Goal: Task Accomplishment & Management: Use online tool/utility

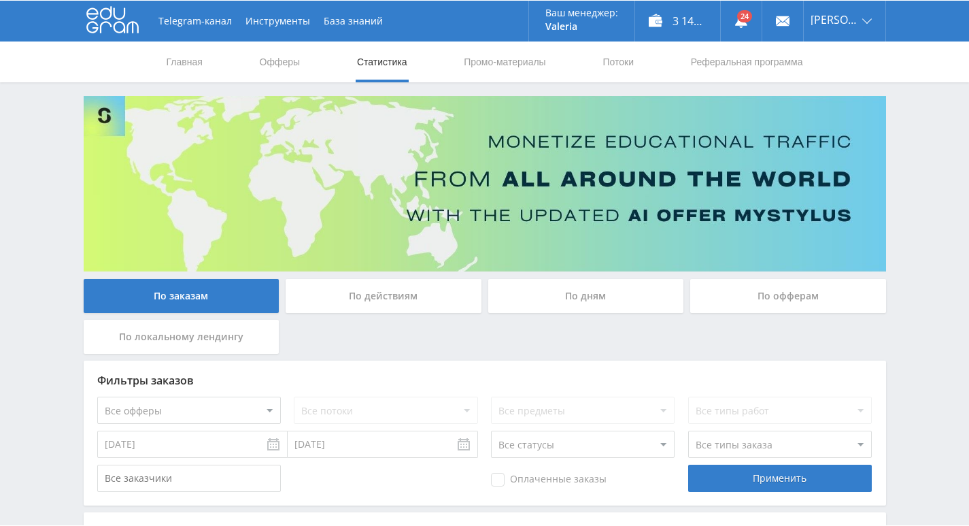
scroll to position [103, 0]
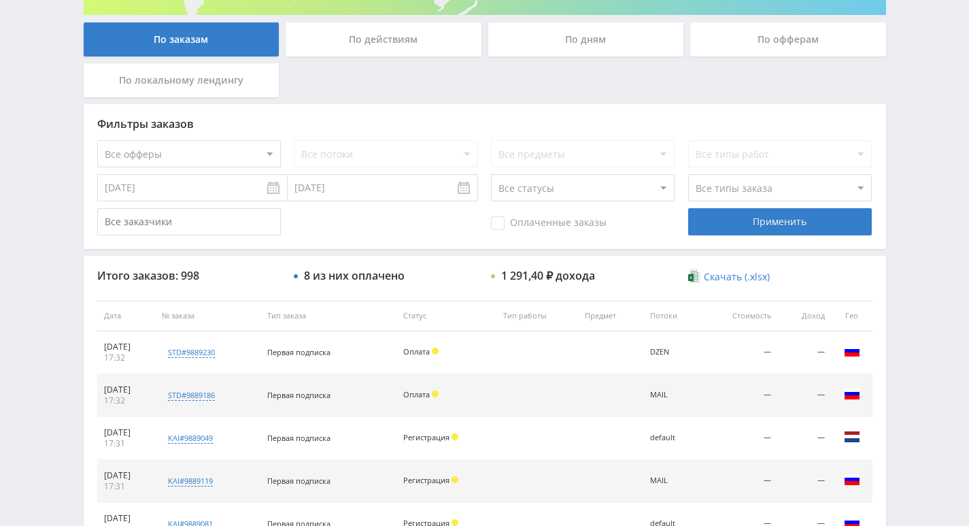
scroll to position [272, 0]
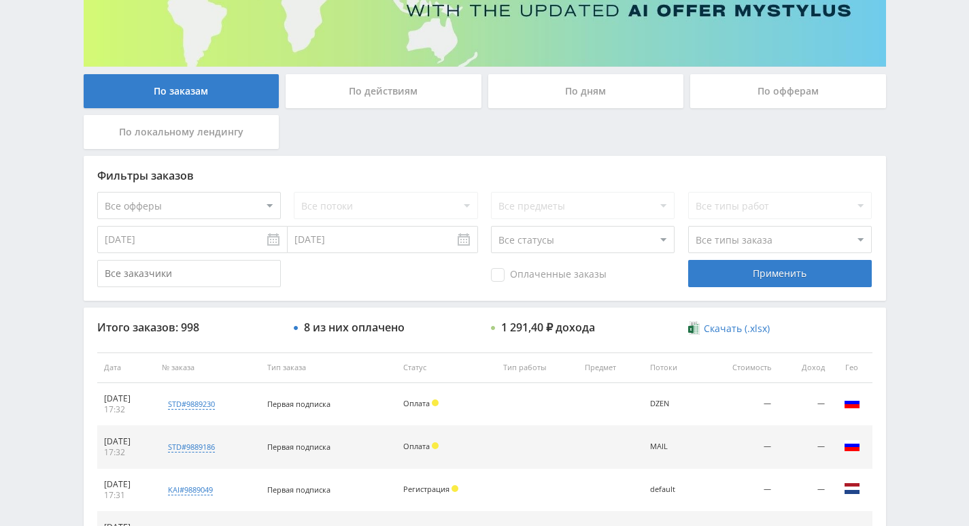
click at [366, 95] on div "По действиям" at bounding box center [384, 91] width 196 height 34
click at [0, 0] on input "По действиям" at bounding box center [0, 0] width 0 height 0
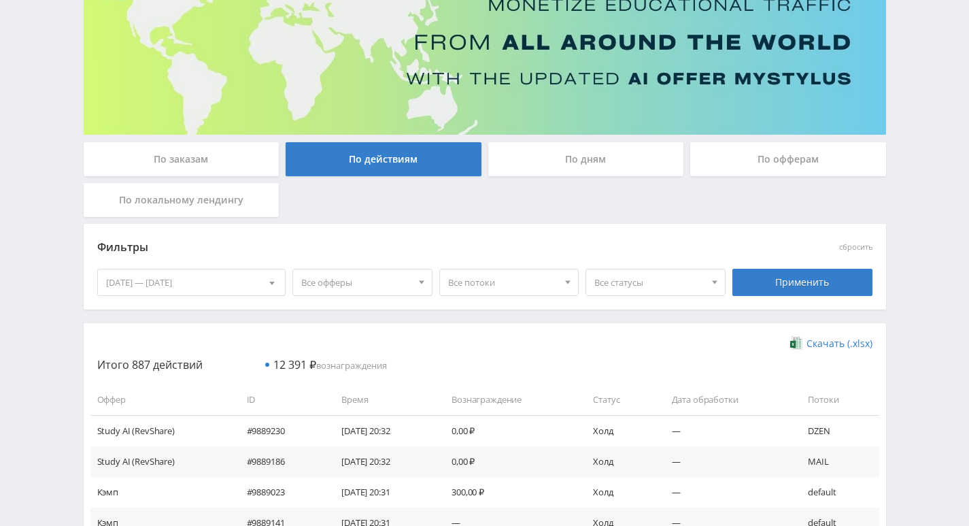
click at [530, 156] on div "По дням" at bounding box center [586, 159] width 196 height 34
click at [0, 0] on input "По дням" at bounding box center [0, 0] width 0 height 0
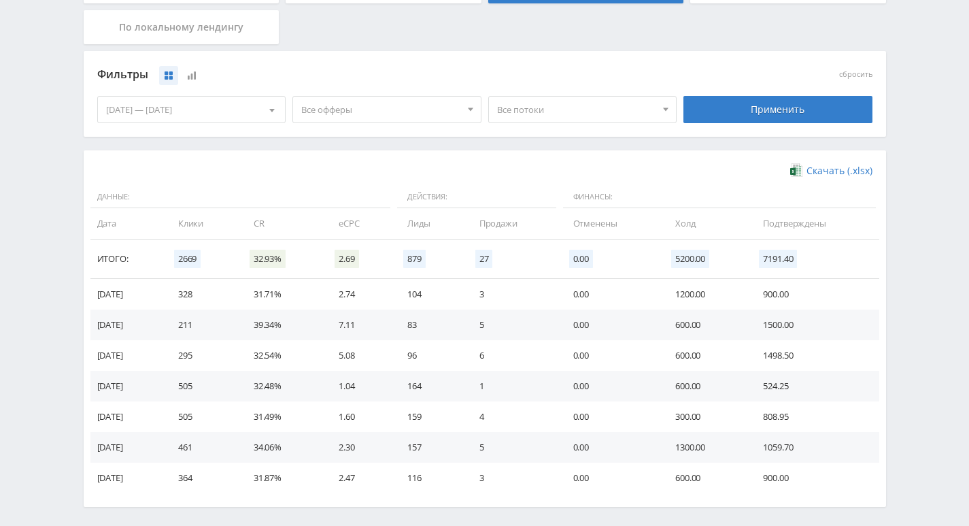
scroll to position [340, 0]
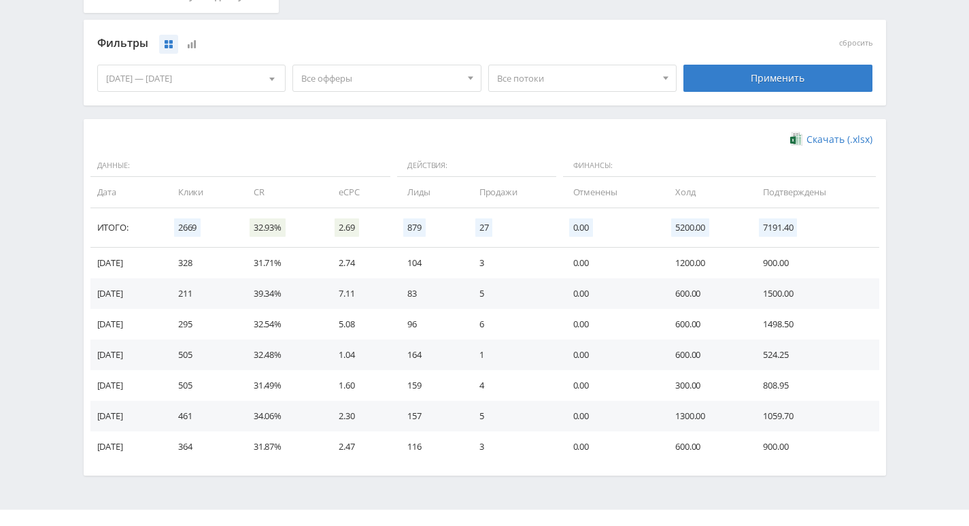
click at [554, 129] on div "Скачать (.xlsx) Данные: Действия: Финансы: Дата Клики CR eCPC Лиды Продажи Отме…" at bounding box center [485, 297] width 803 height 356
